Goal: Information Seeking & Learning: Understand process/instructions

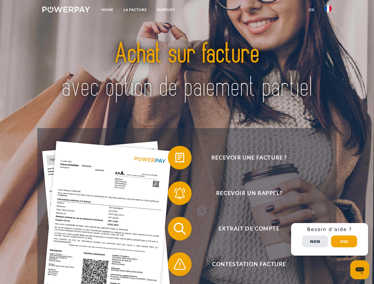
click at [66, 10] on img at bounding box center [66, 10] width 48 height 6
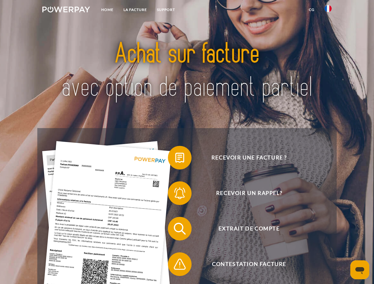
click at [328, 10] on img at bounding box center [327, 8] width 7 height 7
click at [311, 10] on link "CG" at bounding box center [312, 9] width 16 height 11
click at [175, 159] on span at bounding box center [171, 158] width 30 height 30
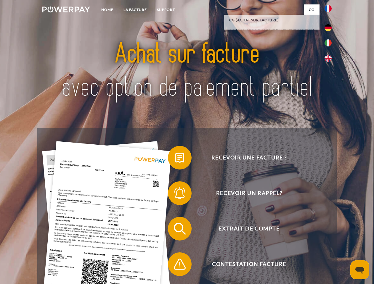
click at [175, 194] on span at bounding box center [171, 193] width 30 height 30
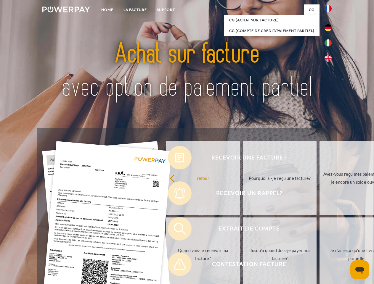
click at [243, 230] on link "Jusqu'à quand dois-je payer ma facture?" at bounding box center [280, 255] width 74 height 74
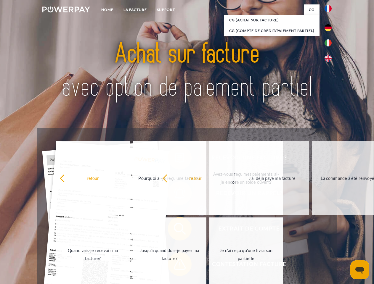
click at [175, 265] on span at bounding box center [171, 265] width 30 height 30
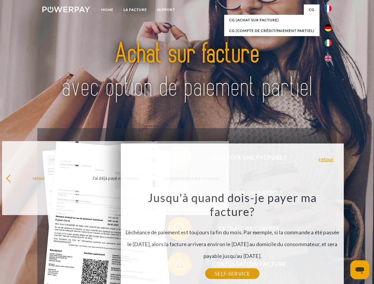
click at [329, 239] on div "Recevoir une facture ? Recevoir un rappel? Extrait de compte retour" at bounding box center [186, 246] width 299 height 237
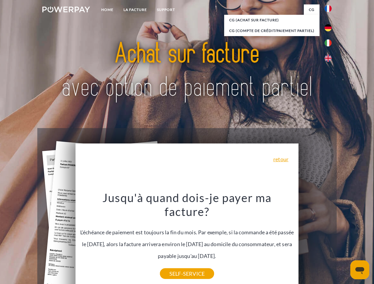
click at [315, 241] on span "Extrait de compte" at bounding box center [248, 229] width 145 height 24
click at [344, 242] on header "Home LA FACTURE Support" at bounding box center [187, 204] width 374 height 409
